Goal: Task Accomplishment & Management: Use online tool/utility

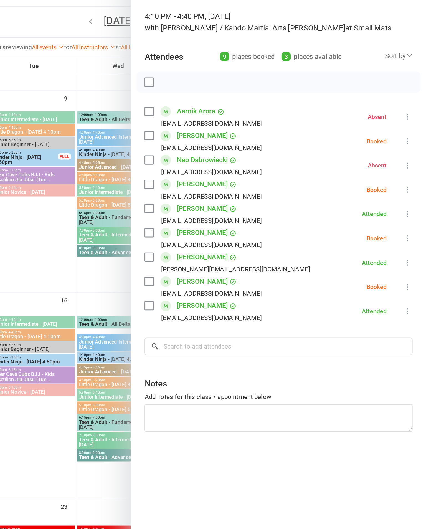
click at [411, 157] on icon at bounding box center [414, 160] width 6 height 6
click at [357, 187] on link "Check in" at bounding box center [387, 192] width 60 height 11
click at [22, 212] on div at bounding box center [222, 264] width 407 height 529
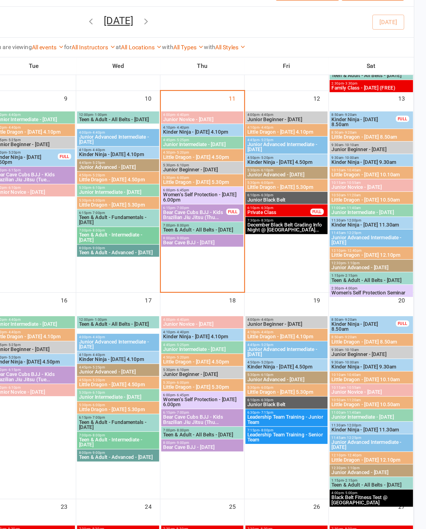
click at [252, 136] on span "4:50pm - 5:20pm" at bounding box center [278, 135] width 52 height 2
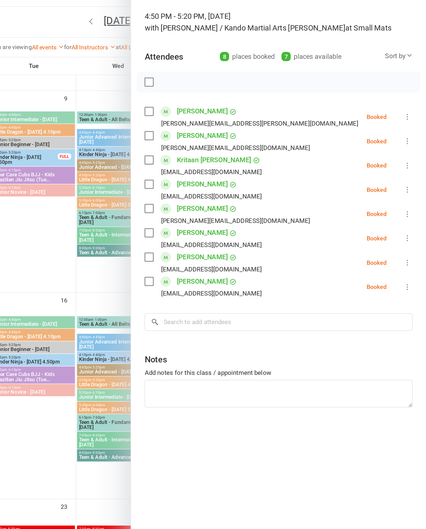
click at [275, 74] on div "Class kiosk mode Roll call 4:50 PM - 5:20 PM, [DATE] with [PERSON_NAME] / Kando…" at bounding box center [328, 267] width 195 height 487
click at [411, 108] on icon at bounding box center [414, 111] width 6 height 6
click at [357, 139] on link "Check in" at bounding box center [387, 144] width 60 height 11
click at [411, 140] on icon at bounding box center [414, 143] width 6 height 6
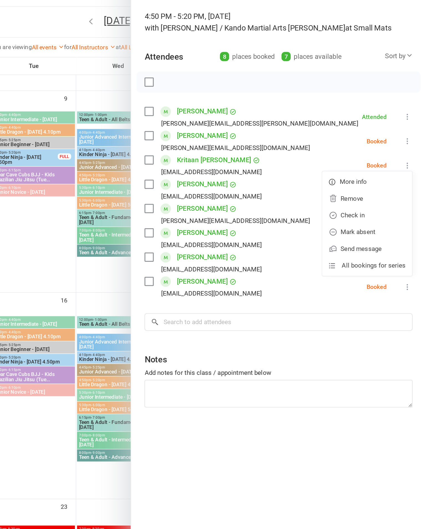
click at [357, 171] on link "Check in" at bounding box center [387, 176] width 60 height 11
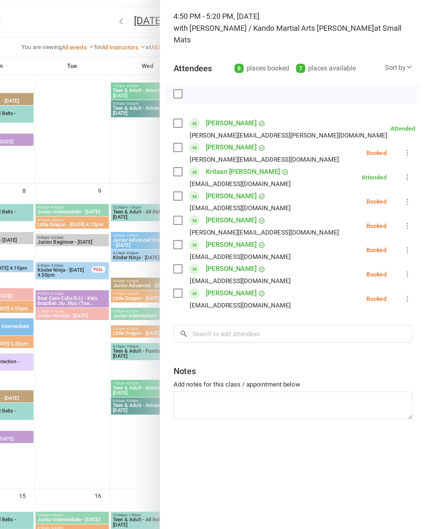
scroll to position [103, 0]
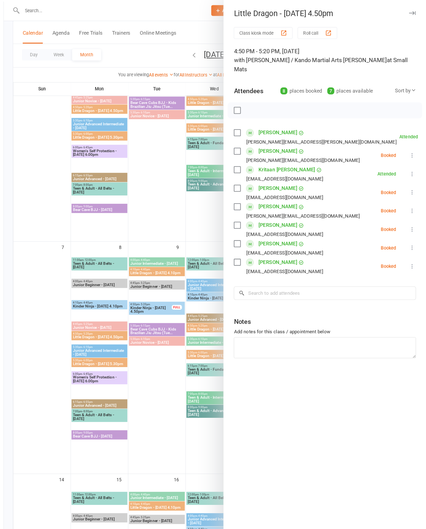
click at [259, 161] on label at bounding box center [262, 164] width 6 height 6
click at [269, 176] on span at bounding box center [272, 179] width 7 height 7
click at [259, 177] on label at bounding box center [262, 180] width 6 height 6
click at [259, 209] on label at bounding box center [262, 212] width 6 height 6
click at [259, 193] on label at bounding box center [262, 196] width 6 height 6
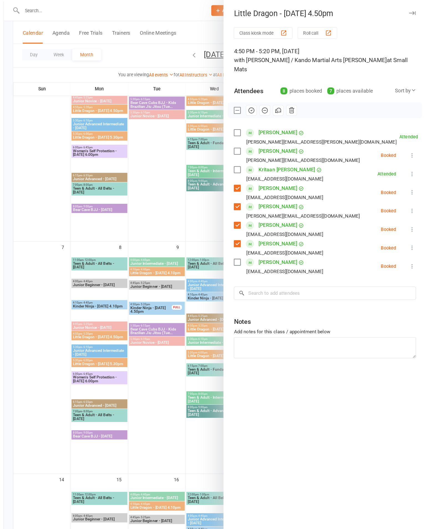
click at [271, 93] on icon "button" at bounding box center [274, 96] width 6 height 6
click at [334, 336] on div "Class kiosk mode Roll call 4:50 PM - 5:20 PM, [DATE] with [PERSON_NAME] / Kando…" at bounding box center [338, 267] width 176 height 487
click at [259, 93] on label at bounding box center [262, 96] width 6 height 6
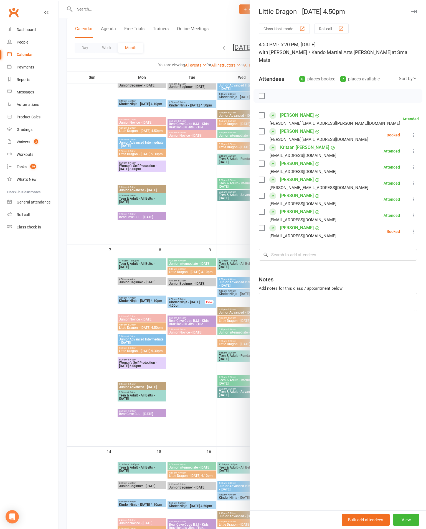
scroll to position [68, 0]
click at [379, 336] on div "Class kiosk mode Roll call 4:50 PM - 5:20 PM, [DATE] with [PERSON_NAME] / Kando…" at bounding box center [338, 267] width 176 height 487
click at [388, 318] on div "Class kiosk mode Roll call 4:50 PM - 5:20 PM, [DATE] with [PERSON_NAME] / Kando…" at bounding box center [338, 267] width 176 height 487
click at [264, 129] on label at bounding box center [262, 132] width 6 height 6
click at [264, 232] on div "[EMAIL_ADDRESS][DOMAIN_NAME]" at bounding box center [299, 235] width 80 height 7
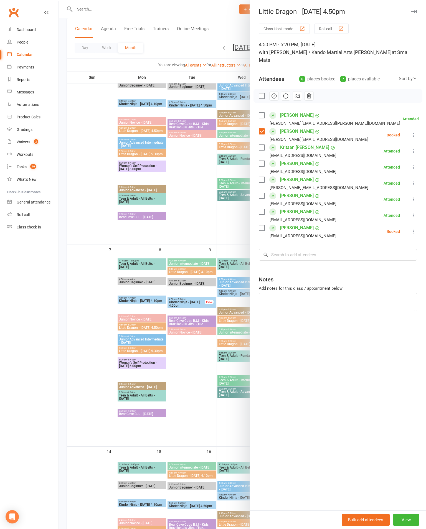
click at [260, 225] on label at bounding box center [262, 228] width 6 height 6
click at [289, 91] on button "button" at bounding box center [285, 95] width 9 height 9
click at [422, 10] on div "Little Dragon - [DATE] 4.50pm" at bounding box center [338, 12] width 176 height 8
click at [416, 13] on button "button" at bounding box center [413, 11] width 7 height 7
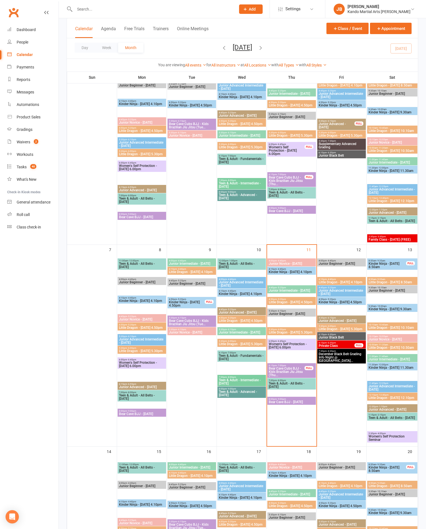
click at [294, 309] on div "5:30pm - 6:10pm Junior Beginner - [DATE]" at bounding box center [291, 312] width 48 height 8
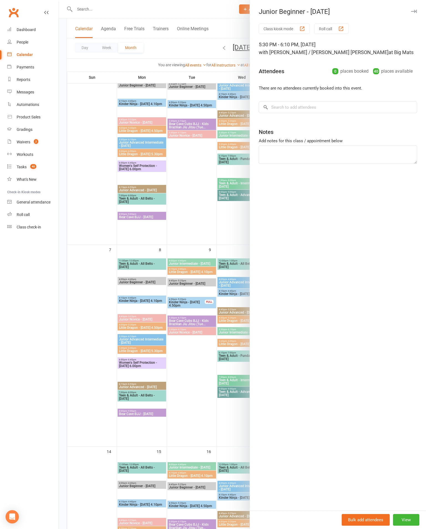
click at [85, 369] on div at bounding box center [242, 264] width 367 height 529
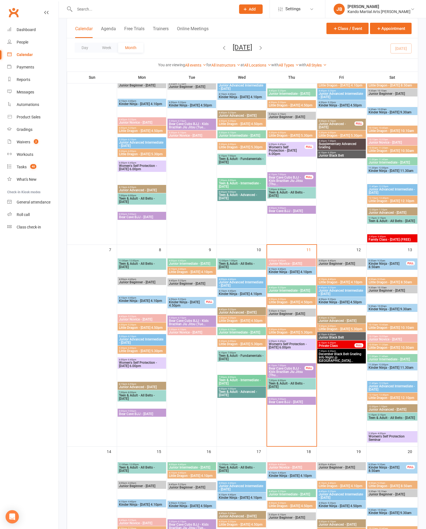
click at [300, 334] on span "Little Dragon - [DATE] 5.30pm" at bounding box center [291, 332] width 46 height 3
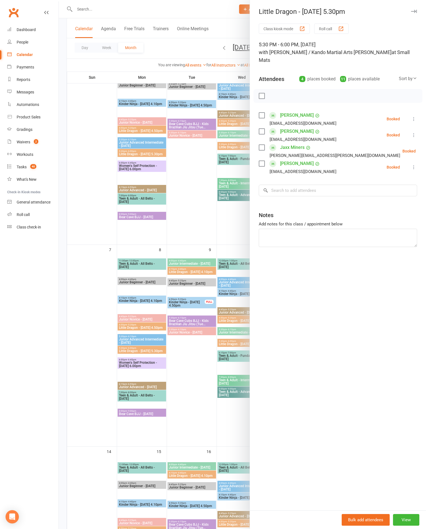
click at [425, 148] on button at bounding box center [429, 151] width 7 height 7
click at [392, 178] on link "Check in" at bounding box center [403, 183] width 60 height 11
click at [411, 132] on button at bounding box center [413, 135] width 7 height 7
click at [392, 163] on link "Check in" at bounding box center [387, 167] width 60 height 11
click at [413, 116] on icon at bounding box center [414, 119] width 6 height 6
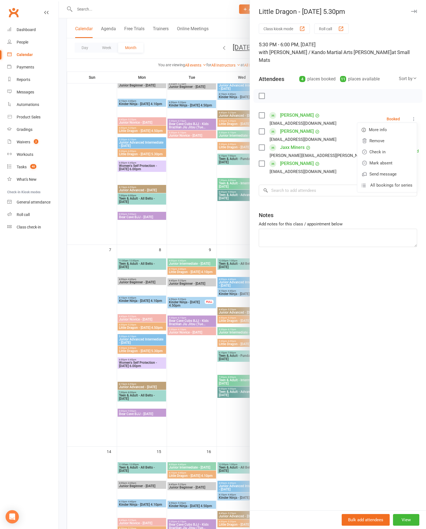
click at [398, 146] on link "Check in" at bounding box center [387, 151] width 60 height 11
click at [415, 164] on icon at bounding box center [414, 167] width 6 height 6
click at [391, 195] on link "Check in" at bounding box center [387, 200] width 60 height 11
click at [96, 371] on div at bounding box center [242, 264] width 367 height 529
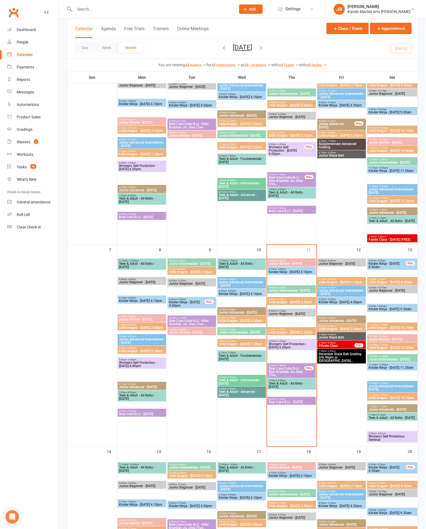
click at [300, 303] on span "Little Dragon - [DATE] 4.50pm" at bounding box center [291, 301] width 46 height 3
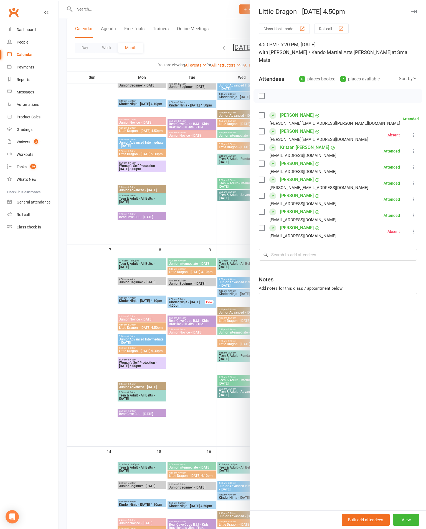
click at [77, 357] on div at bounding box center [242, 264] width 367 height 529
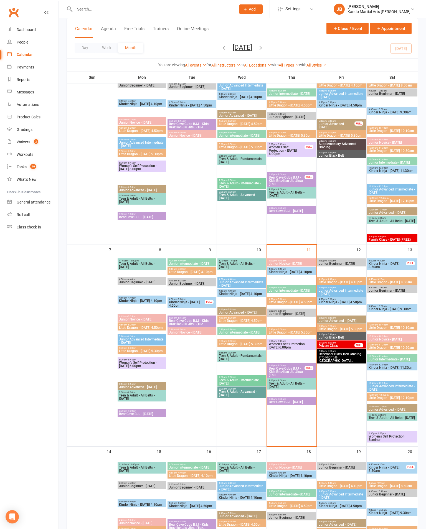
click at [300, 273] on span "Kinder Ninja - [DATE] 4.10pm" at bounding box center [291, 271] width 46 height 3
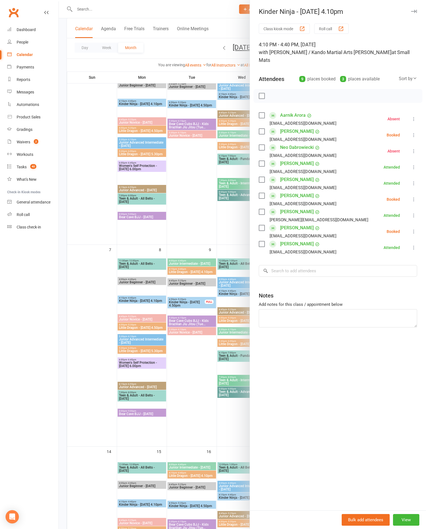
click at [420, 124] on div "Class kiosk mode Roll call 4:10 PM - 4:40 PM, [DATE] with [PERSON_NAME] / Kando…" at bounding box center [338, 267] width 176 height 487
click at [419, 125] on div "Class kiosk mode Roll call 4:10 PM - 4:40 PM, [DATE] with [PERSON_NAME] / Kando…" at bounding box center [338, 267] width 176 height 487
click at [422, 124] on div "Class kiosk mode Roll call 4:10 PM - 4:40 PM, [DATE] with [PERSON_NAME] / Kando…" at bounding box center [338, 267] width 176 height 487
click at [421, 127] on div "Class kiosk mode Roll call 4:10 PM - 4:40 PM, [DATE] with [PERSON_NAME] / Kando…" at bounding box center [338, 267] width 176 height 487
click at [424, 125] on div "Class kiosk mode Roll call 4:10 PM - 4:40 PM, [DATE] with [PERSON_NAME] / Kando…" at bounding box center [338, 267] width 176 height 487
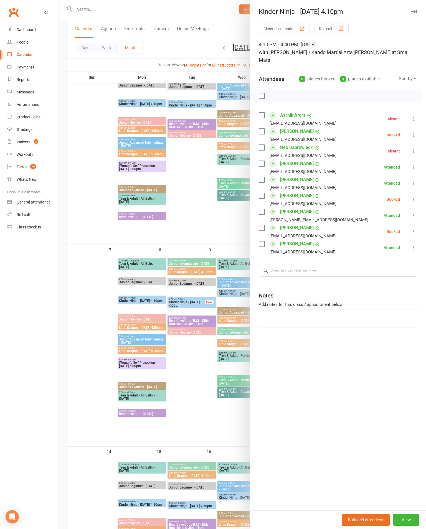
click at [414, 132] on icon at bounding box center [414, 135] width 6 height 6
click at [402, 173] on link "Mark absent" at bounding box center [387, 178] width 60 height 11
click at [417, 222] on div "Class kiosk mode Roll call 4:10 PM - 4:40 PM, [DATE] with [PERSON_NAME] / Kando…" at bounding box center [338, 267] width 176 height 487
click at [415, 229] on icon at bounding box center [414, 232] width 6 height 6
click at [391, 270] on link "Mark absent" at bounding box center [387, 275] width 60 height 11
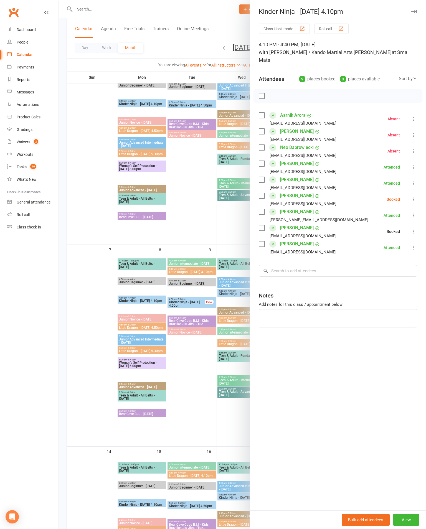
click at [416, 196] on icon at bounding box center [414, 199] width 6 height 6
click at [398, 239] on link "Mark absent" at bounding box center [387, 243] width 60 height 11
click at [210, 202] on div at bounding box center [242, 264] width 367 height 529
